Goal: Information Seeking & Learning: Learn about a topic

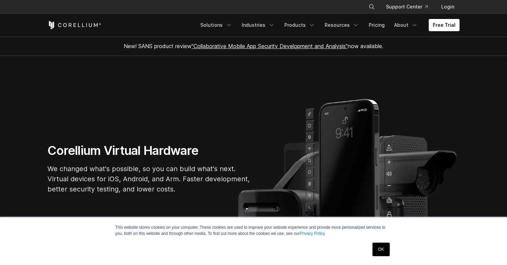
click at [379, 247] on link "OK" at bounding box center [380, 250] width 17 height 14
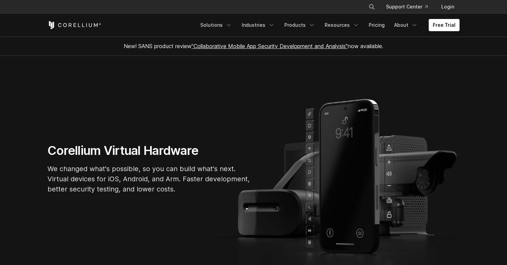
drag, startPoint x: 274, startPoint y: 105, endPoint x: 276, endPoint y: 96, distance: 8.8
click at [274, 105] on section "Corellium Virtual Hardware We changed what's possible, so you can build what's …" at bounding box center [253, 171] width 507 height 230
click at [307, 24] on link "Products" at bounding box center [299, 25] width 39 height 12
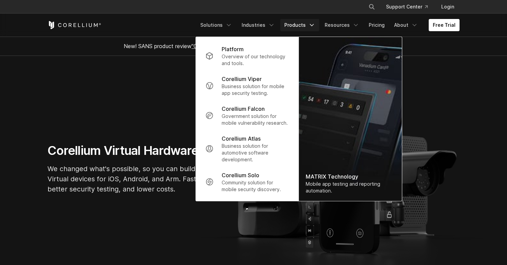
click at [97, 172] on p "We changed what's possible, so you can build what's next. Virtual devices for i…" at bounding box center [148, 179] width 203 height 30
